Goal: Task Accomplishment & Management: Use online tool/utility

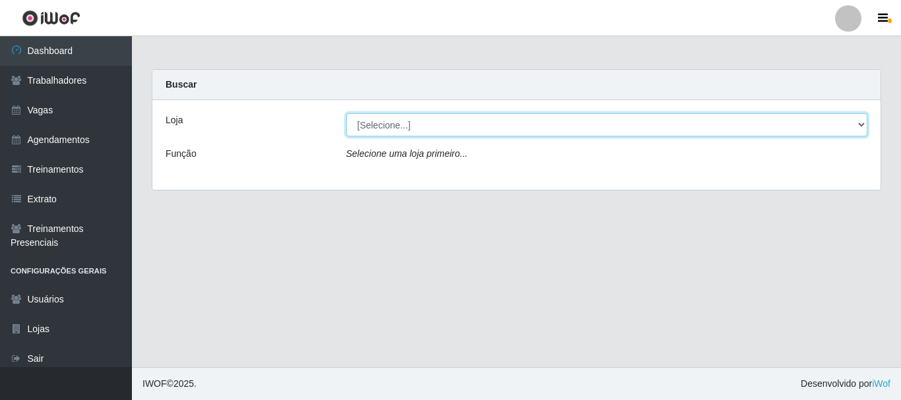
click at [861, 129] on select "[Selecione...] Bemais Supermercados - B4 [GEOGRAPHIC_DATA]" at bounding box center [607, 124] width 522 height 23
select select "404"
click at [346, 113] on select "[Selecione...] Bemais Supermercados - B4 [GEOGRAPHIC_DATA]" at bounding box center [607, 124] width 522 height 23
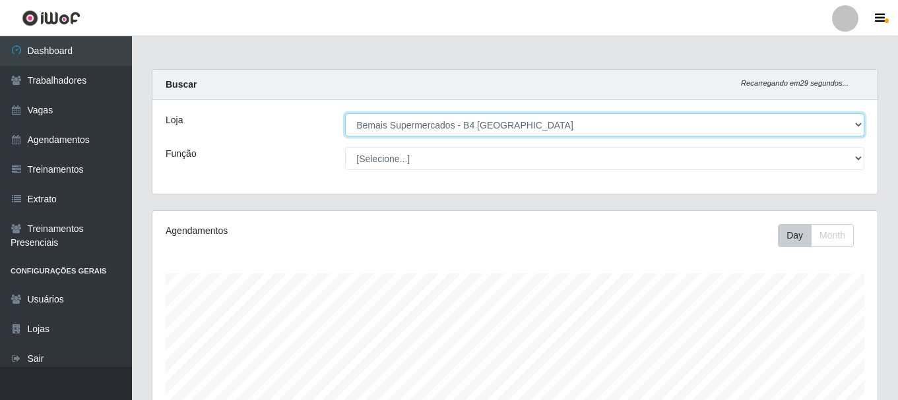
scroll to position [274, 725]
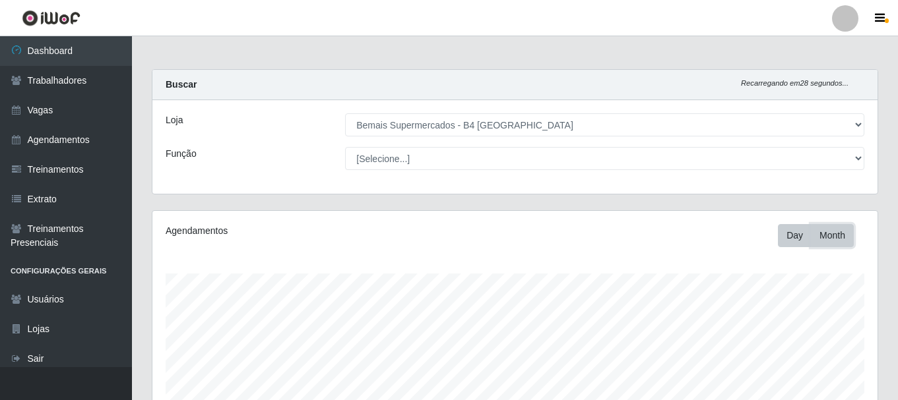
click at [829, 232] on button "Month" at bounding box center [832, 235] width 43 height 23
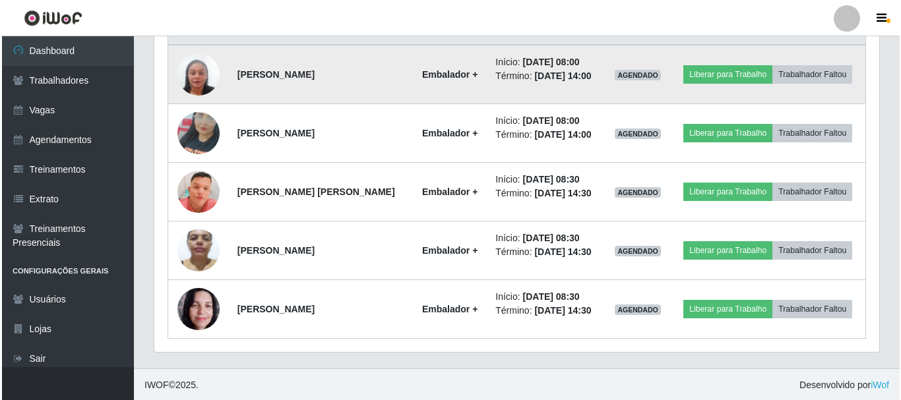
scroll to position [534, 0]
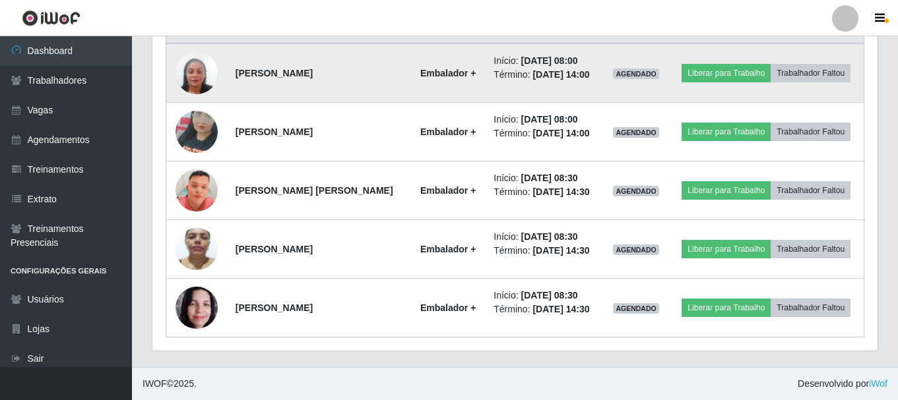
click at [199, 73] on img at bounding box center [196, 73] width 42 height 75
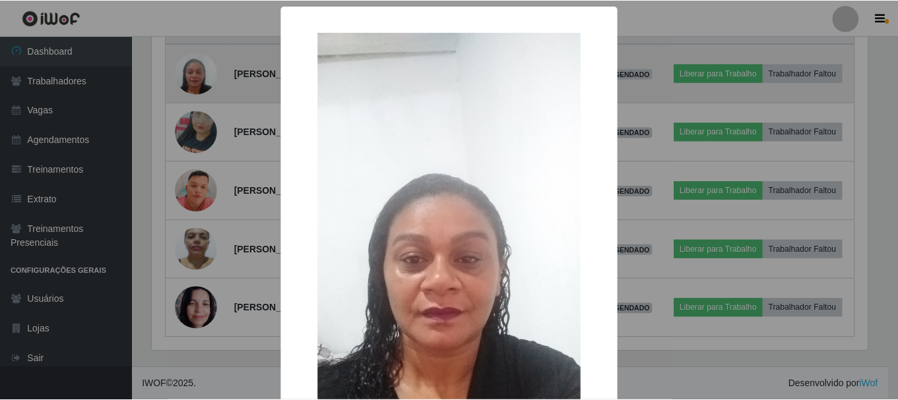
scroll to position [274, 718]
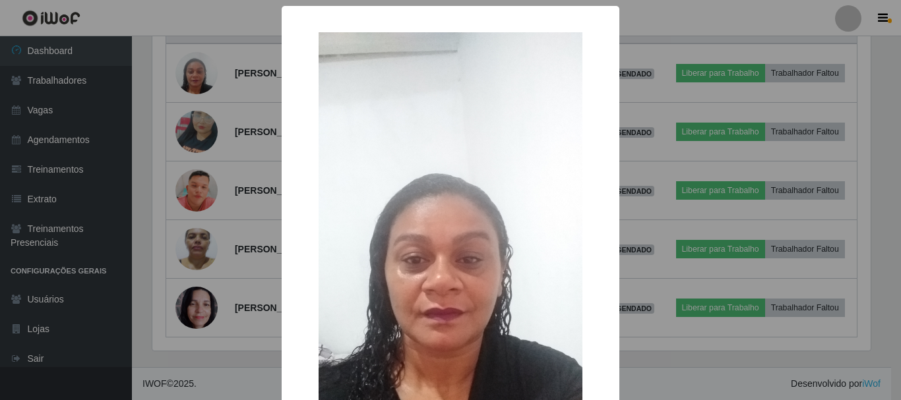
click at [243, 155] on div "× OK Cancel" at bounding box center [450, 200] width 901 height 400
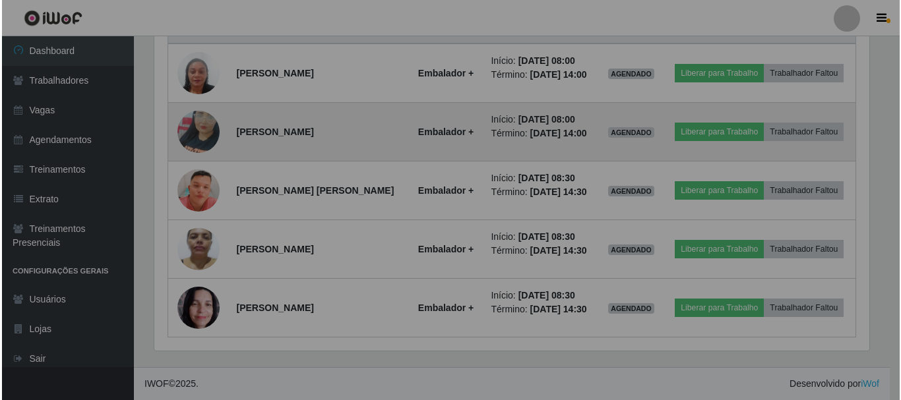
scroll to position [274, 725]
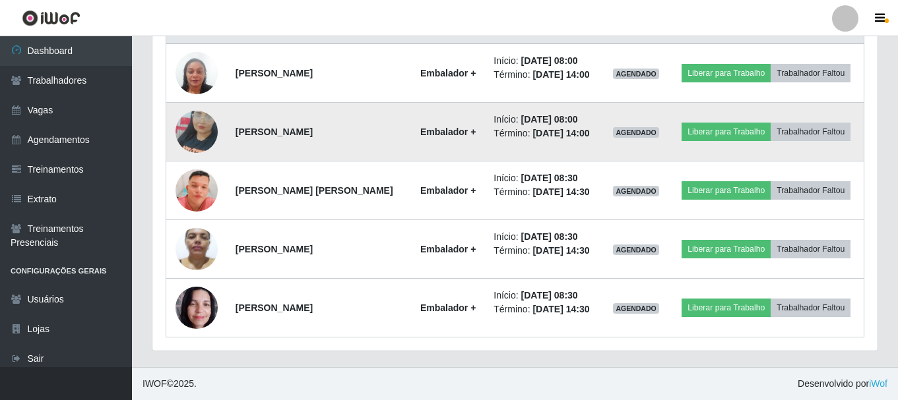
click at [173, 122] on td at bounding box center [196, 132] width 61 height 59
click at [195, 130] on img at bounding box center [196, 131] width 42 height 75
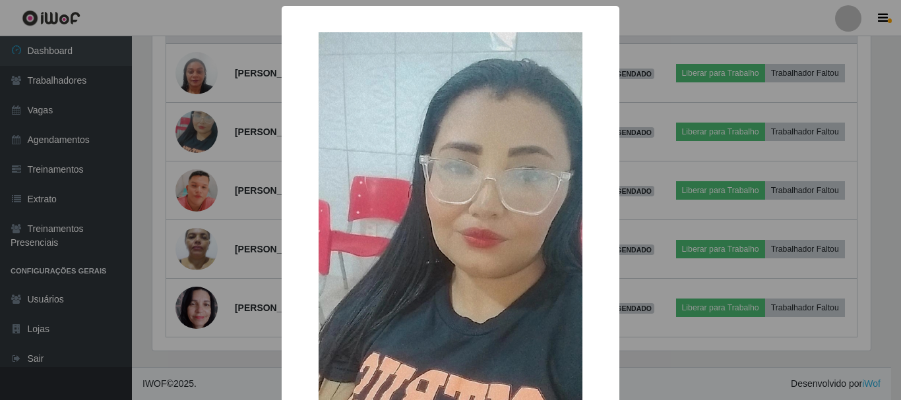
click at [259, 153] on div "× OK Cancel" at bounding box center [450, 200] width 901 height 400
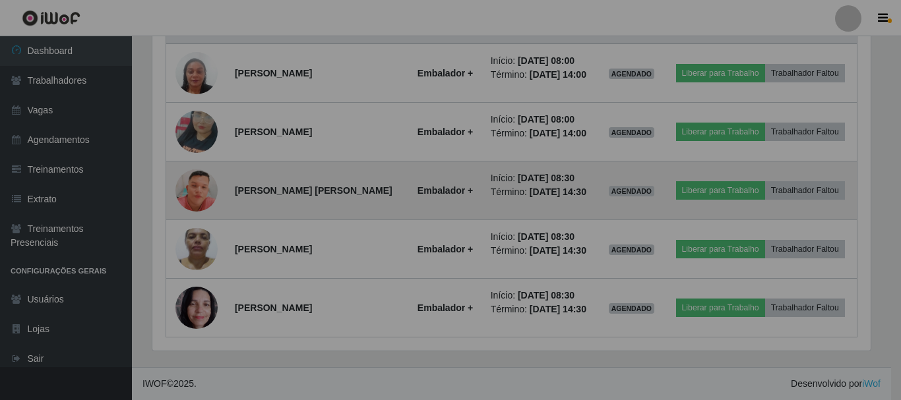
scroll to position [274, 725]
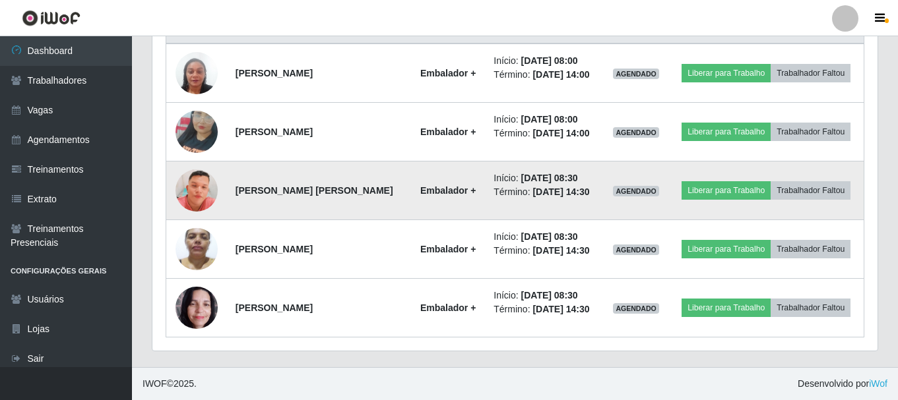
click at [183, 192] on img at bounding box center [196, 190] width 42 height 96
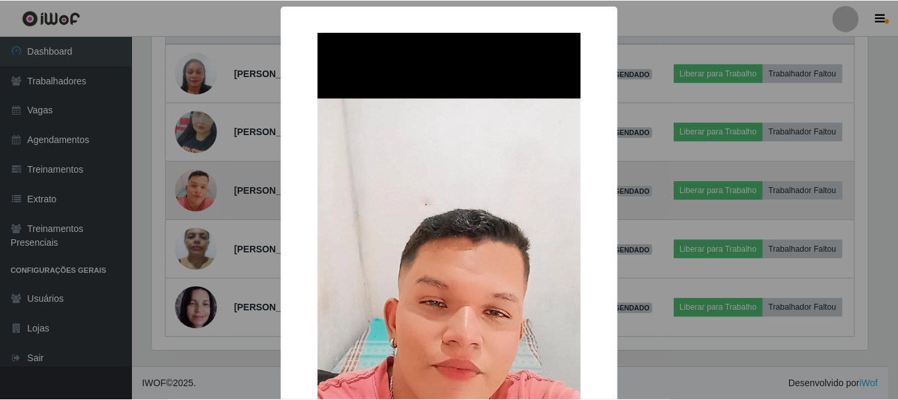
scroll to position [274, 718]
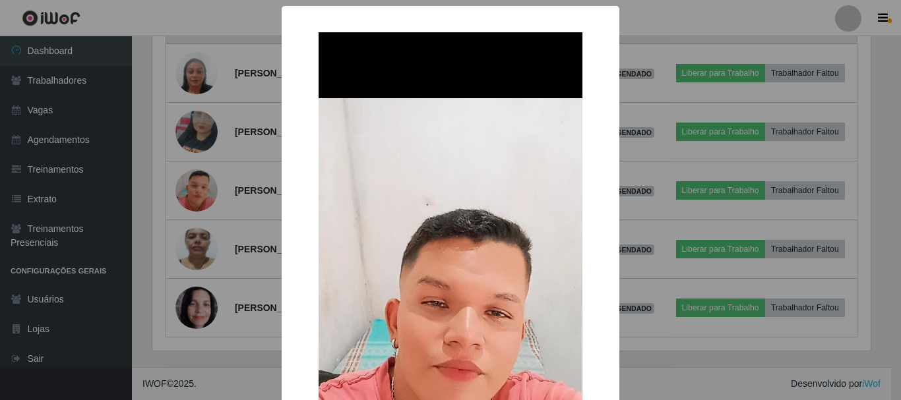
click at [257, 187] on div "× OK Cancel" at bounding box center [450, 200] width 901 height 400
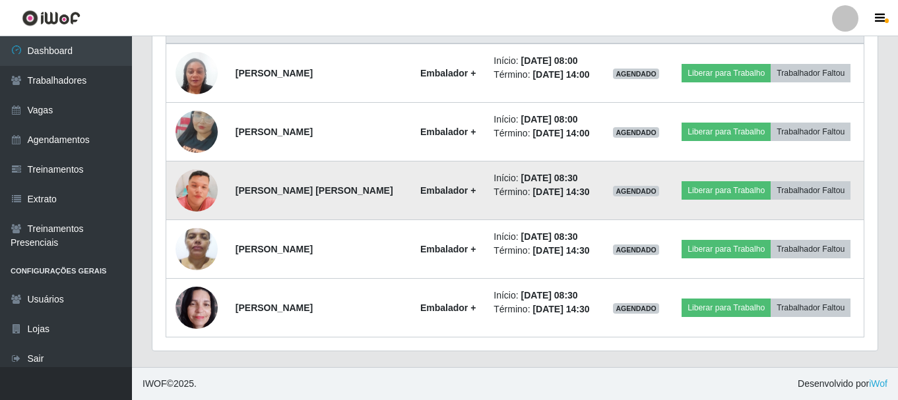
scroll to position [274, 725]
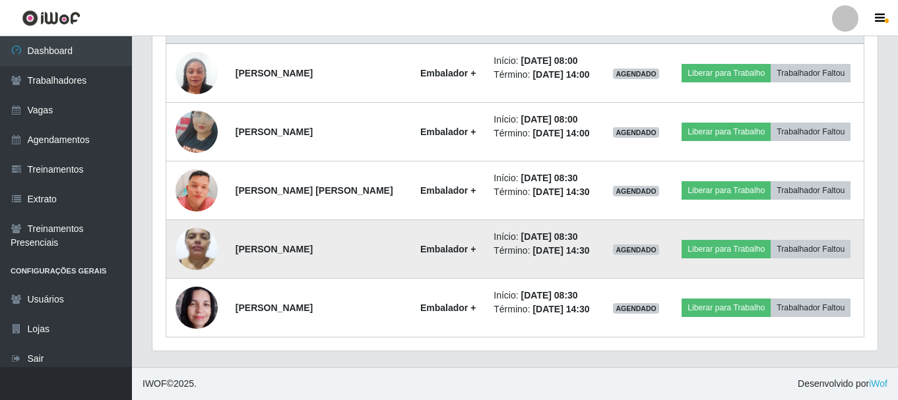
click at [195, 237] on img at bounding box center [196, 249] width 42 height 56
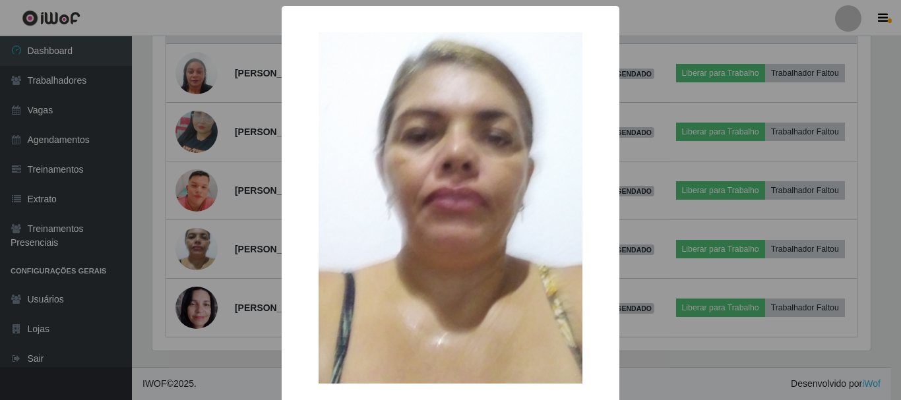
click at [225, 234] on div "× OK Cancel" at bounding box center [450, 200] width 901 height 400
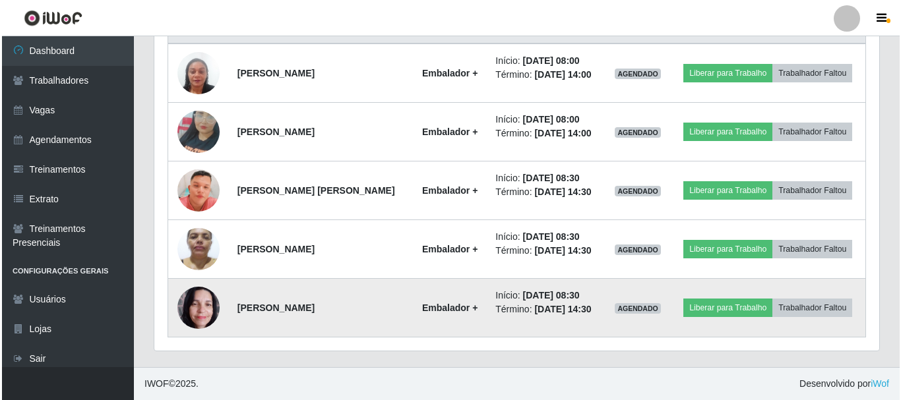
scroll to position [274, 725]
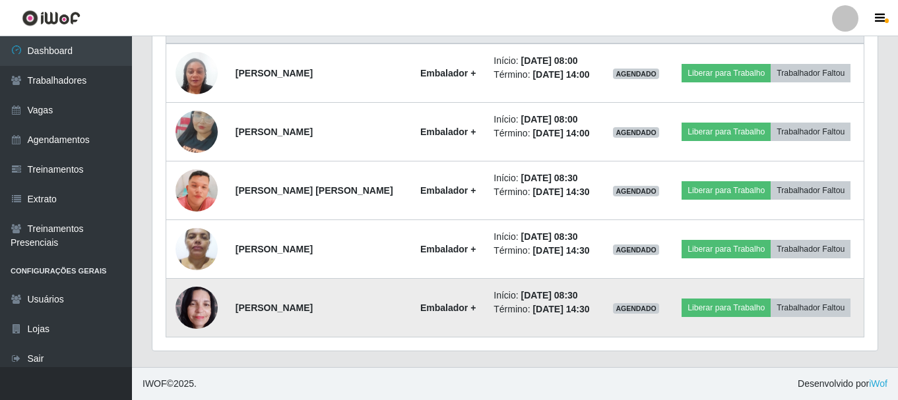
click at [207, 305] on img at bounding box center [196, 308] width 42 height 56
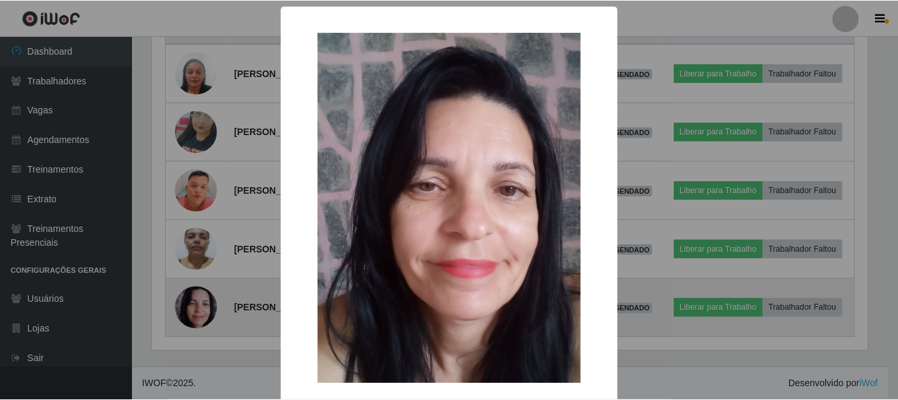
scroll to position [274, 718]
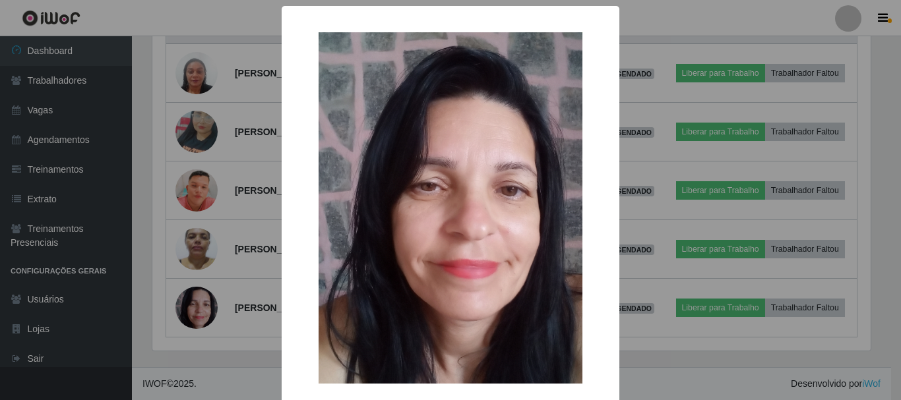
click at [501, 160] on img at bounding box center [451, 208] width 264 height 352
drag, startPoint x: 233, startPoint y: 216, endPoint x: 289, endPoint y: 210, distance: 56.4
click at [233, 216] on div "× OK Cancel" at bounding box center [450, 200] width 901 height 400
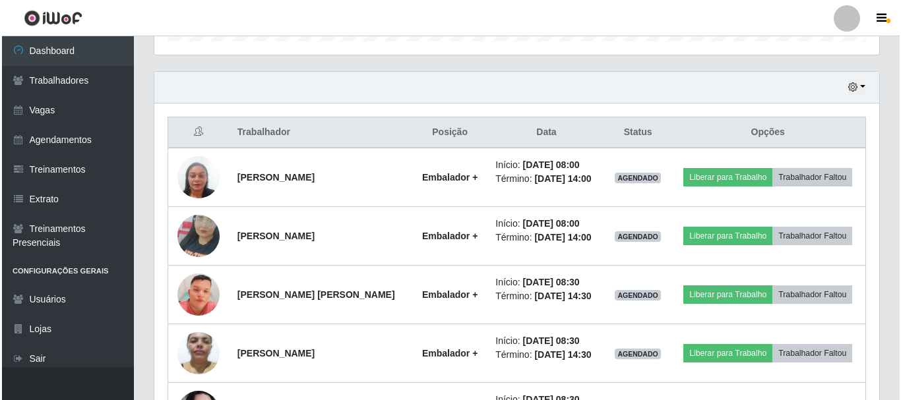
scroll to position [534, 0]
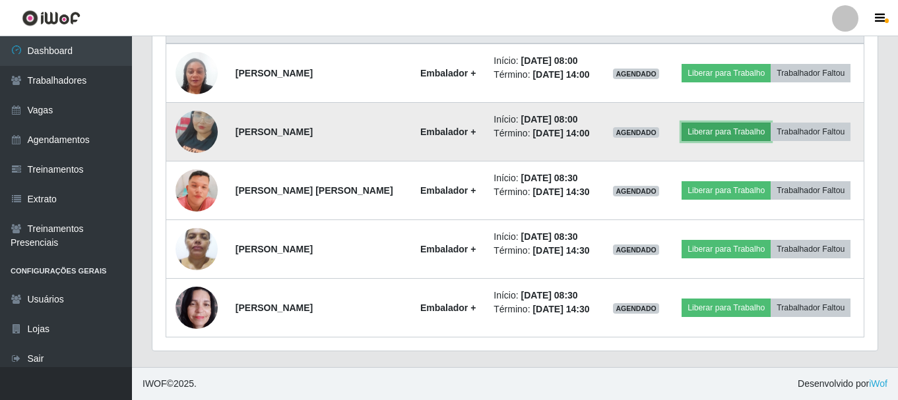
click at [749, 126] on button "Liberar para Trabalho" at bounding box center [725, 132] width 89 height 18
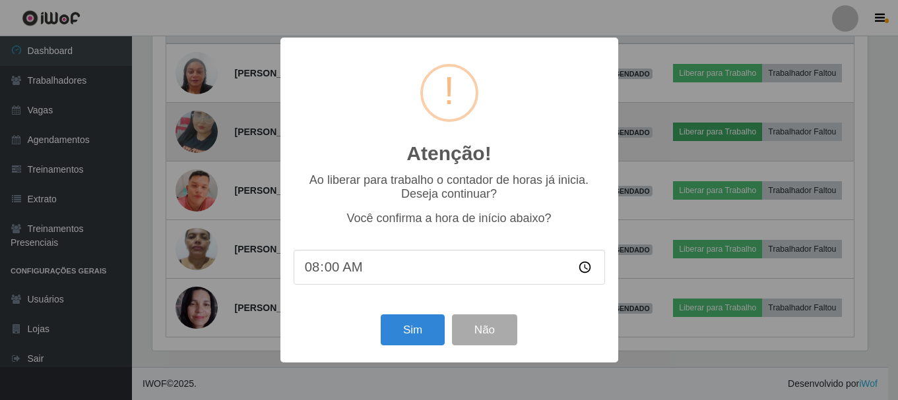
scroll to position [274, 718]
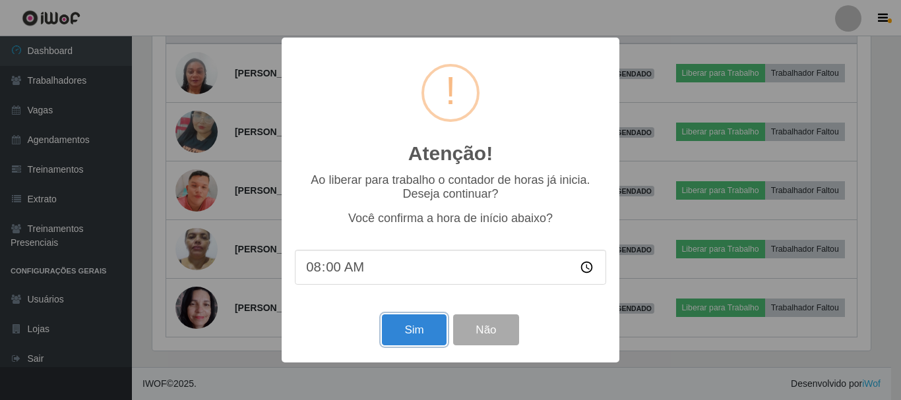
click at [401, 326] on button "Sim" at bounding box center [414, 330] width 64 height 31
click at [404, 324] on div "Sim Não" at bounding box center [450, 330] width 311 height 38
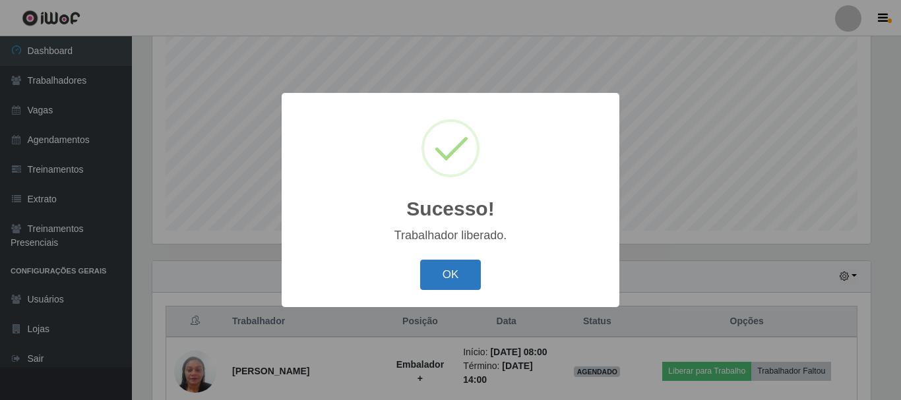
click at [440, 277] on button "OK" at bounding box center [450, 275] width 61 height 31
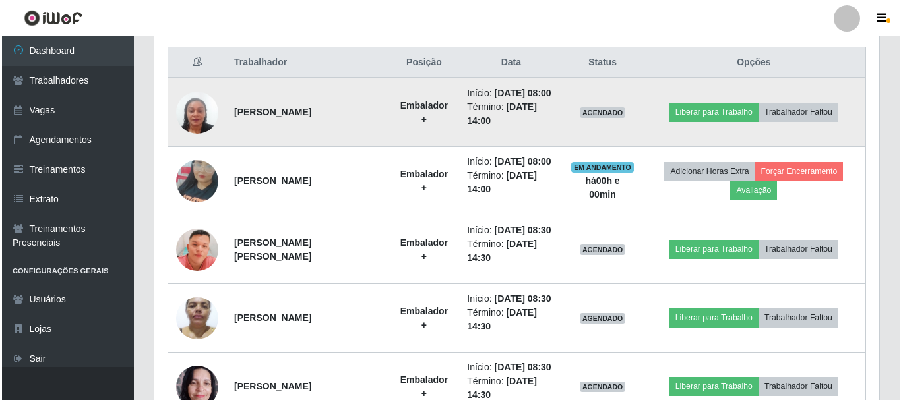
scroll to position [505, 0]
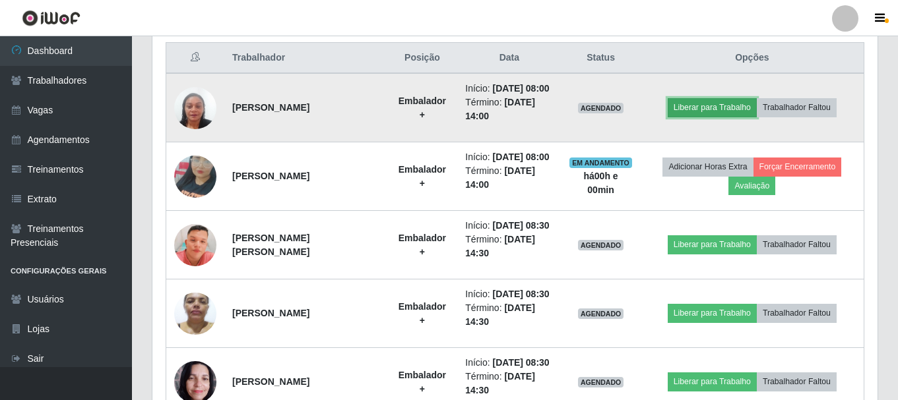
click at [693, 109] on button "Liberar para Trabalho" at bounding box center [711, 107] width 89 height 18
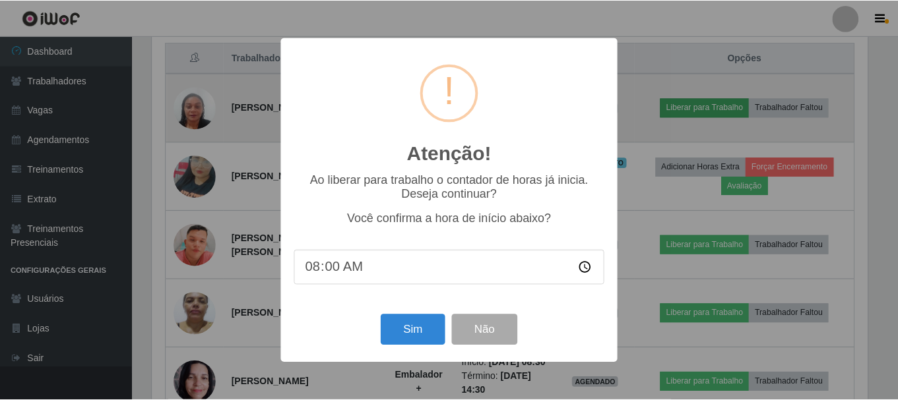
scroll to position [274, 718]
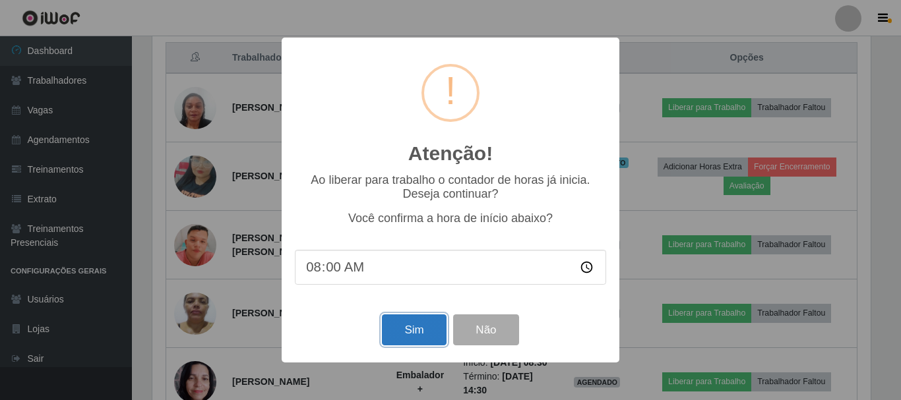
click at [403, 331] on button "Sim" at bounding box center [414, 330] width 64 height 31
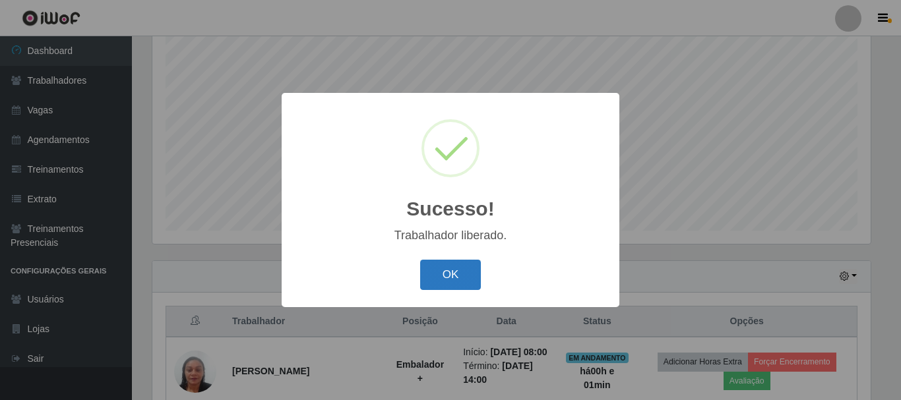
click at [468, 271] on button "OK" at bounding box center [450, 275] width 61 height 31
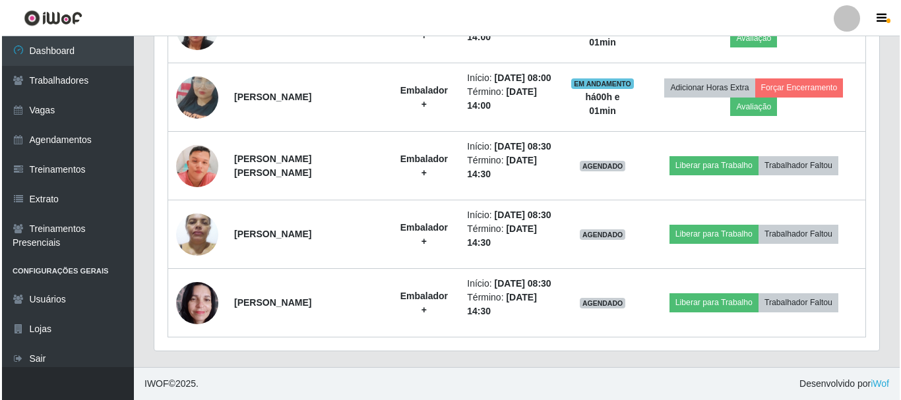
scroll to position [653, 0]
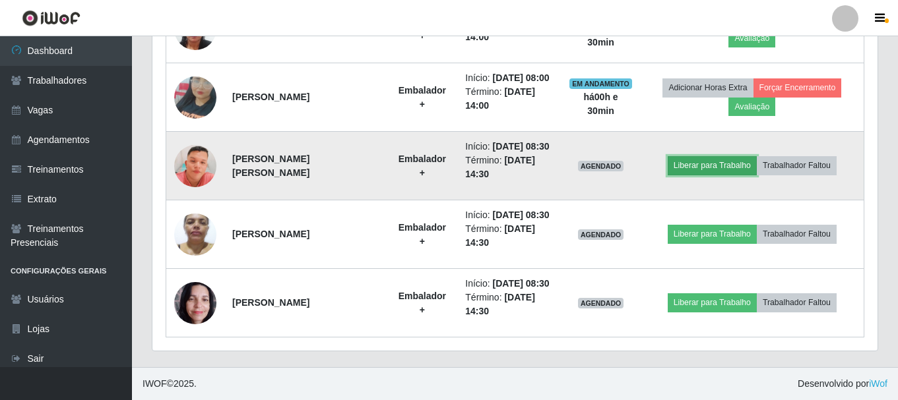
click at [690, 156] on button "Liberar para Trabalho" at bounding box center [711, 165] width 89 height 18
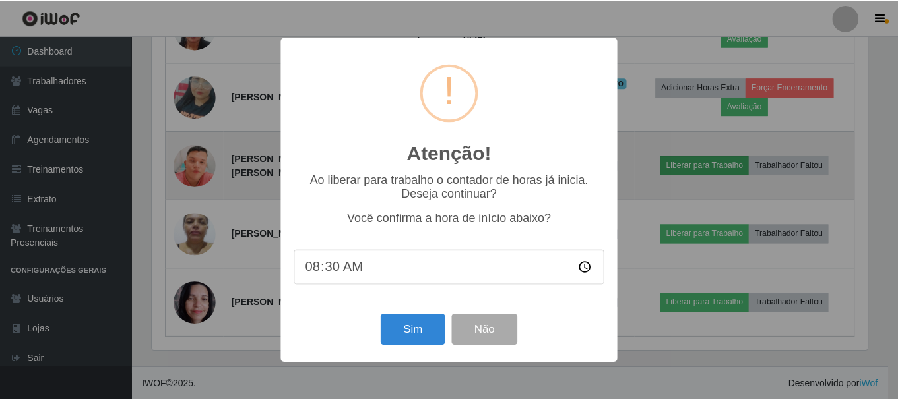
scroll to position [274, 718]
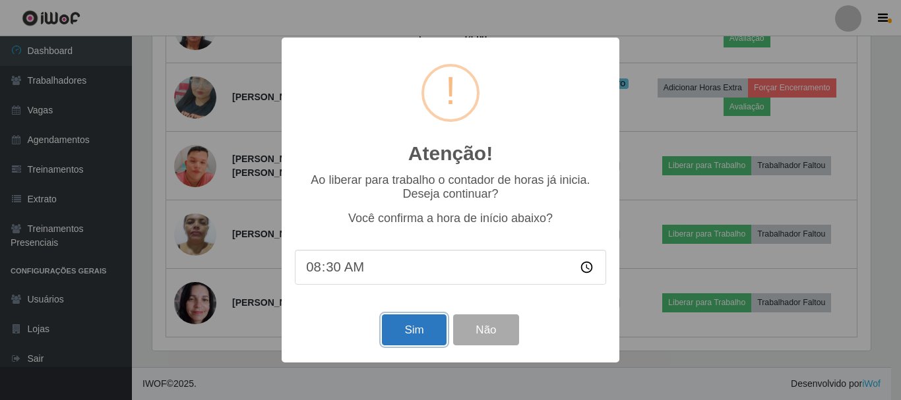
click at [408, 331] on button "Sim" at bounding box center [414, 330] width 64 height 31
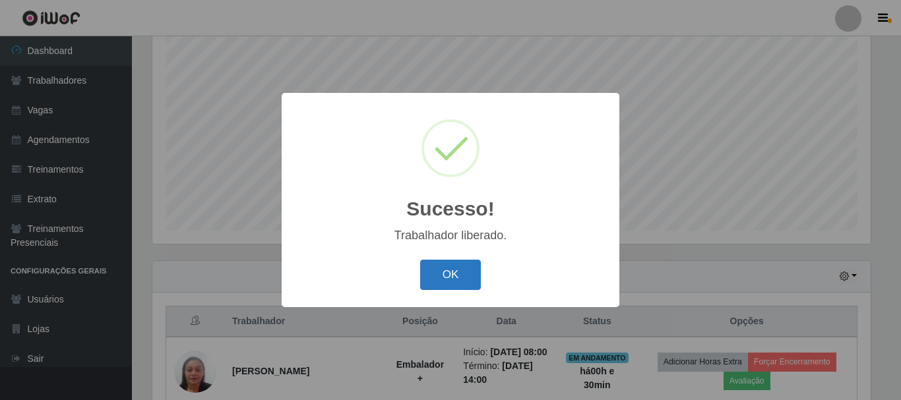
click at [440, 268] on button "OK" at bounding box center [450, 275] width 61 height 31
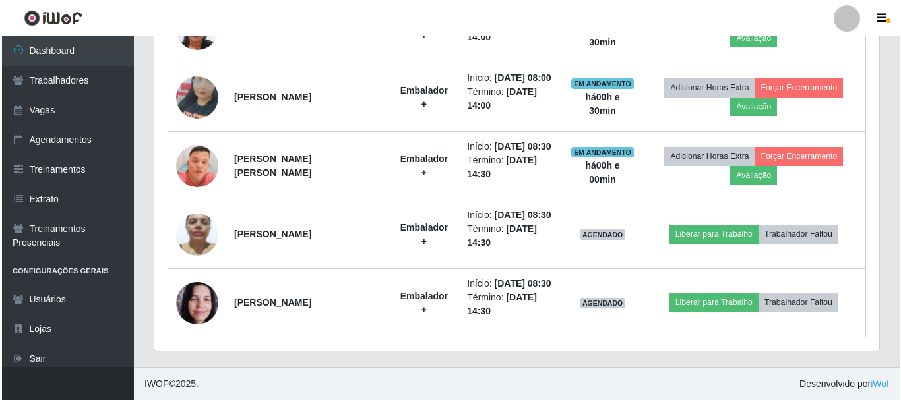
scroll to position [653, 0]
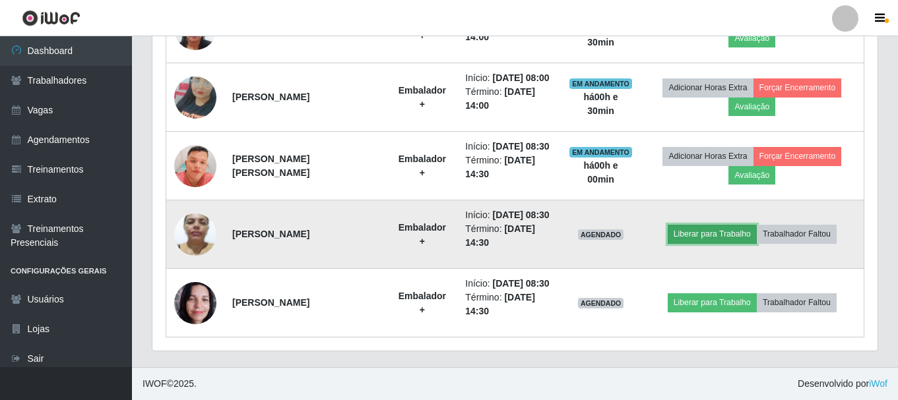
click at [728, 225] on button "Liberar para Trabalho" at bounding box center [711, 234] width 89 height 18
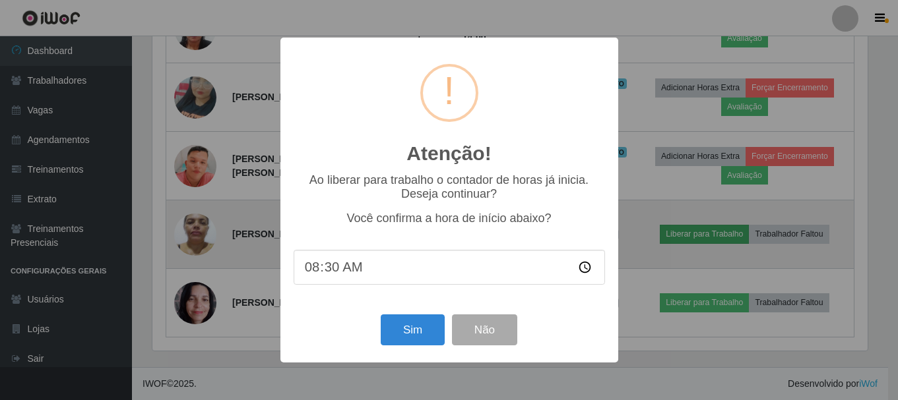
scroll to position [274, 718]
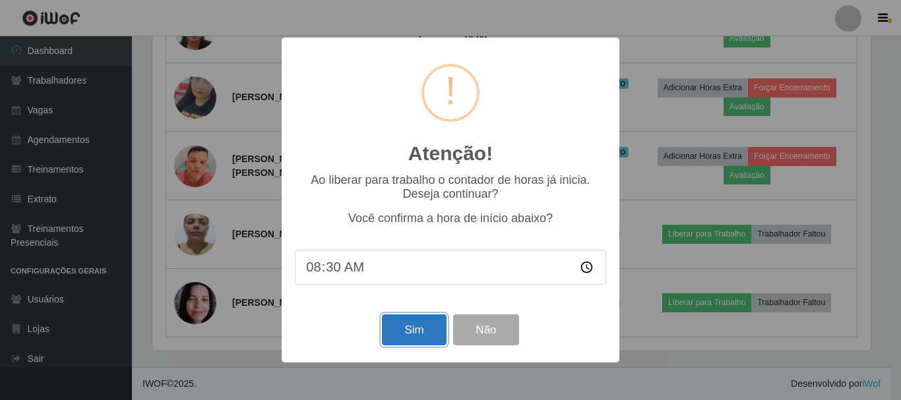
click at [426, 331] on button "Sim" at bounding box center [414, 330] width 64 height 31
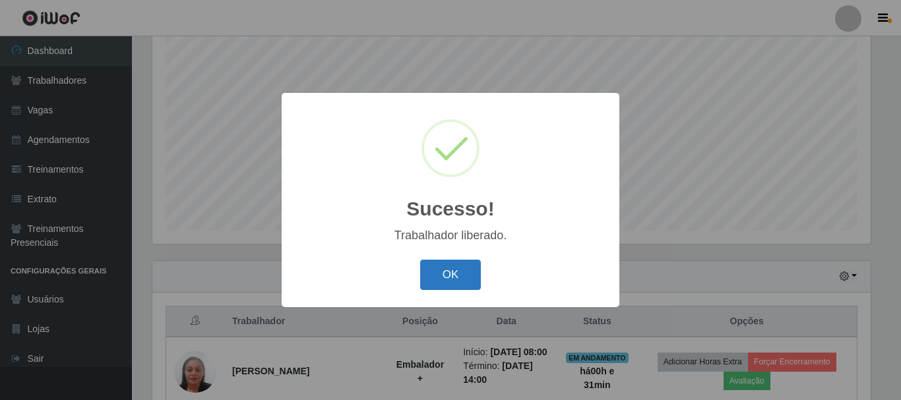
click at [439, 266] on button "OK" at bounding box center [450, 275] width 61 height 31
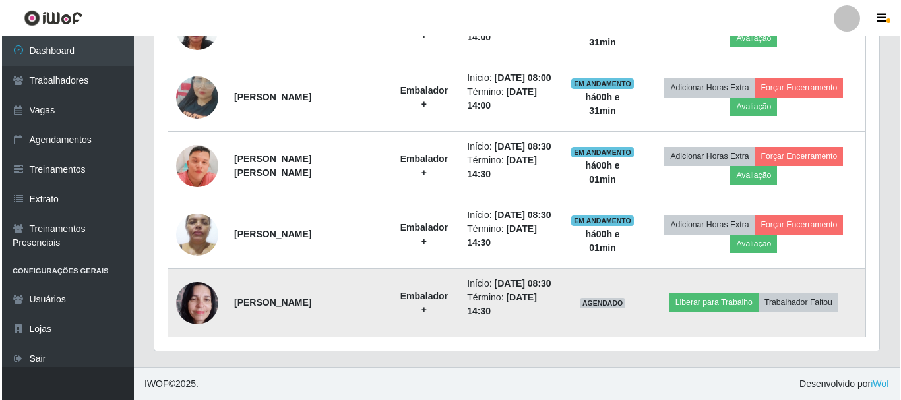
scroll to position [653, 0]
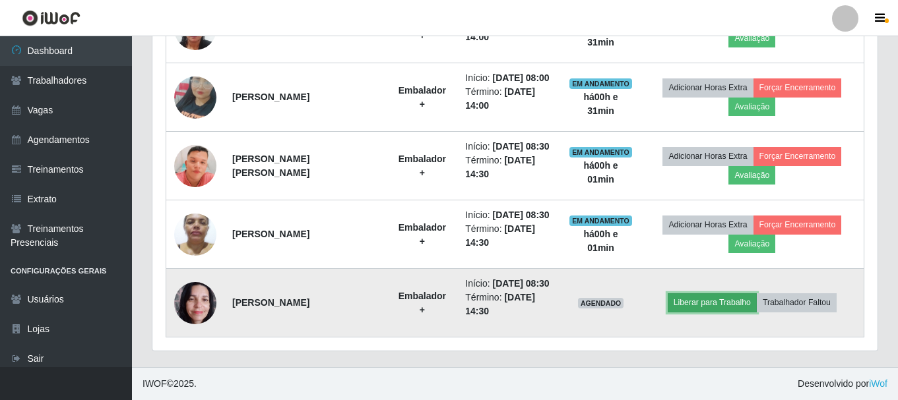
click at [718, 293] on button "Liberar para Trabalho" at bounding box center [711, 302] width 89 height 18
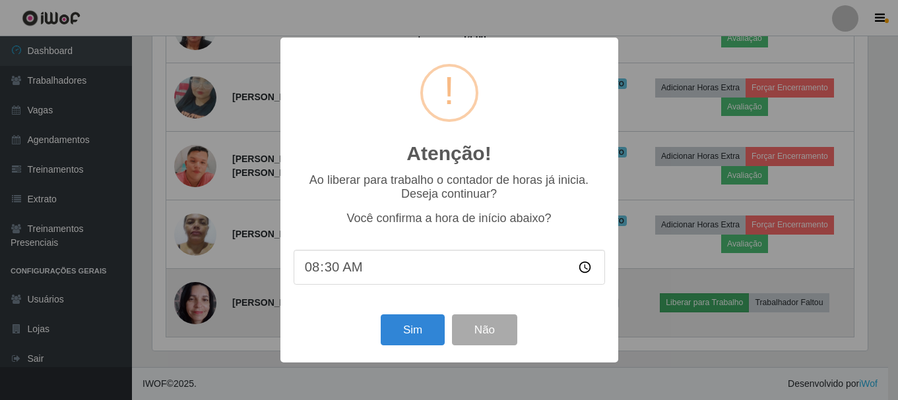
scroll to position [274, 718]
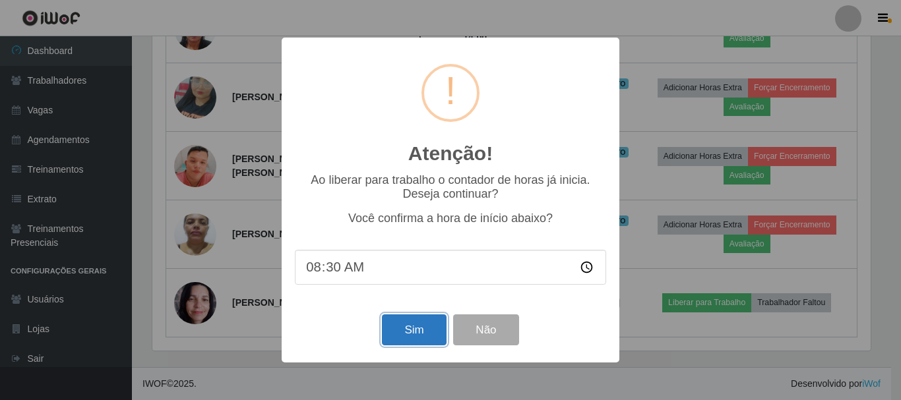
click at [417, 337] on button "Sim" at bounding box center [414, 330] width 64 height 31
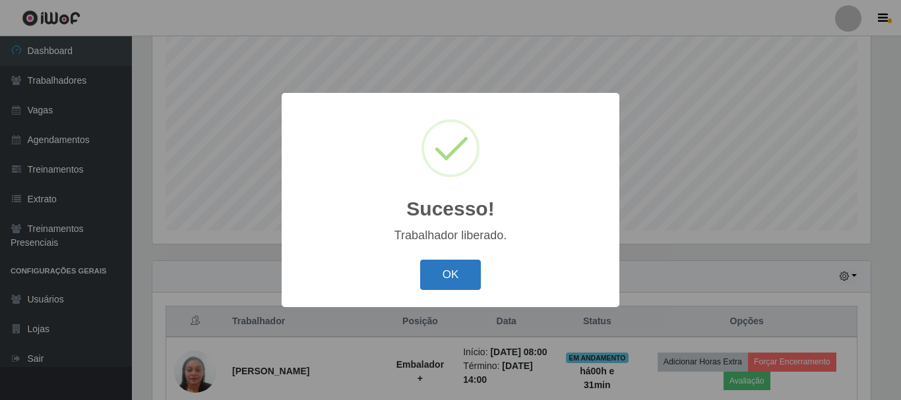
click at [448, 278] on button "OK" at bounding box center [450, 275] width 61 height 31
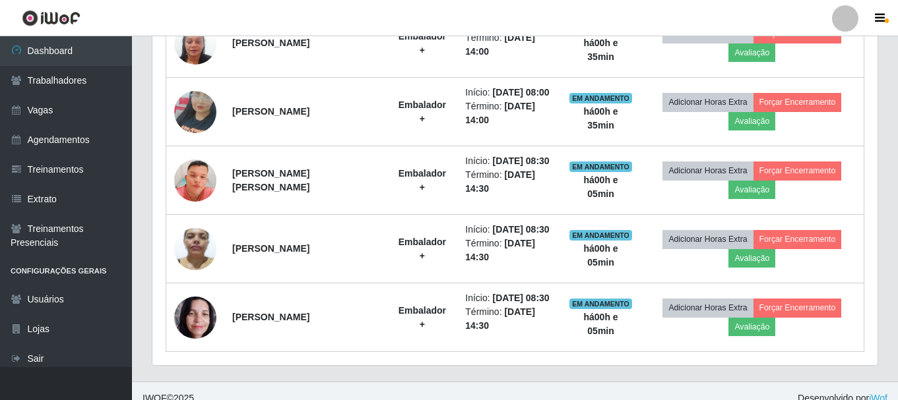
scroll to position [570, 0]
